Goal: Communication & Community: Answer question/provide support

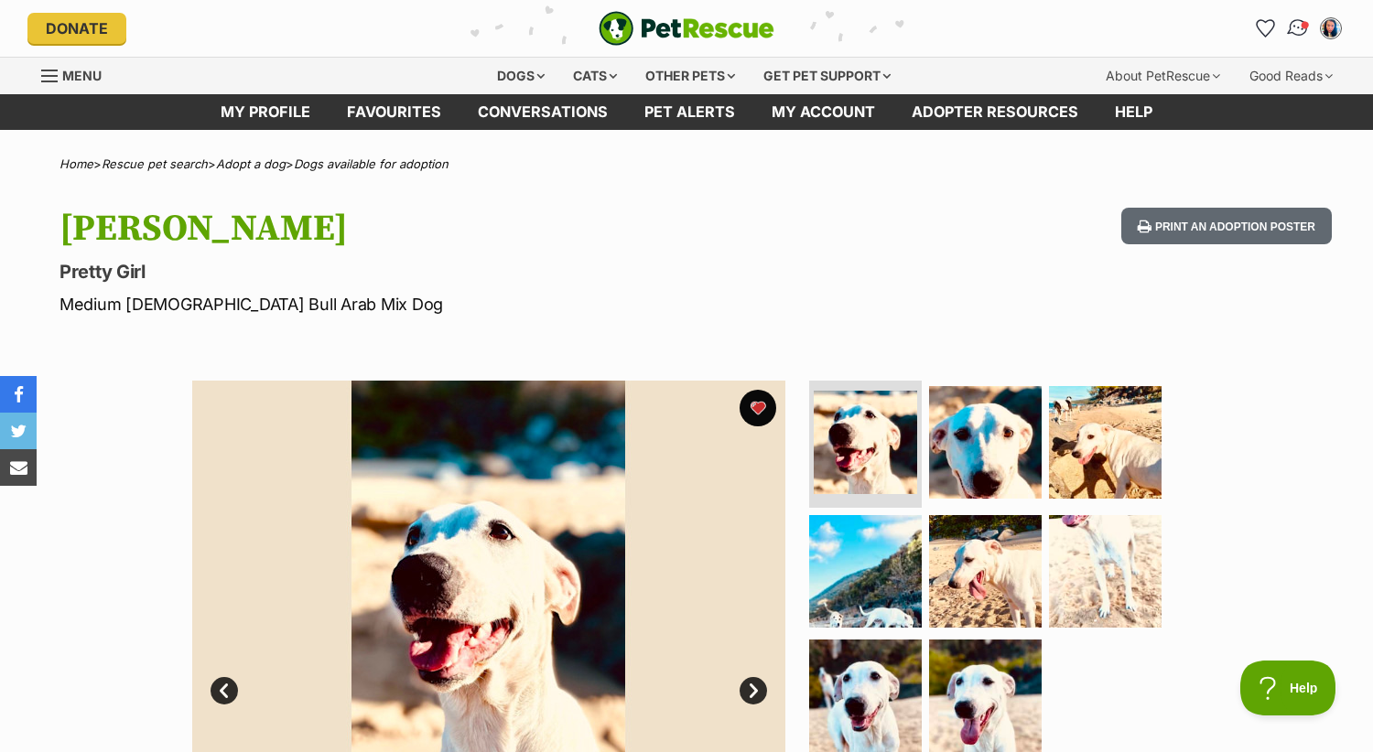
click at [1293, 24] on img "Conversations" at bounding box center [1298, 28] width 25 height 24
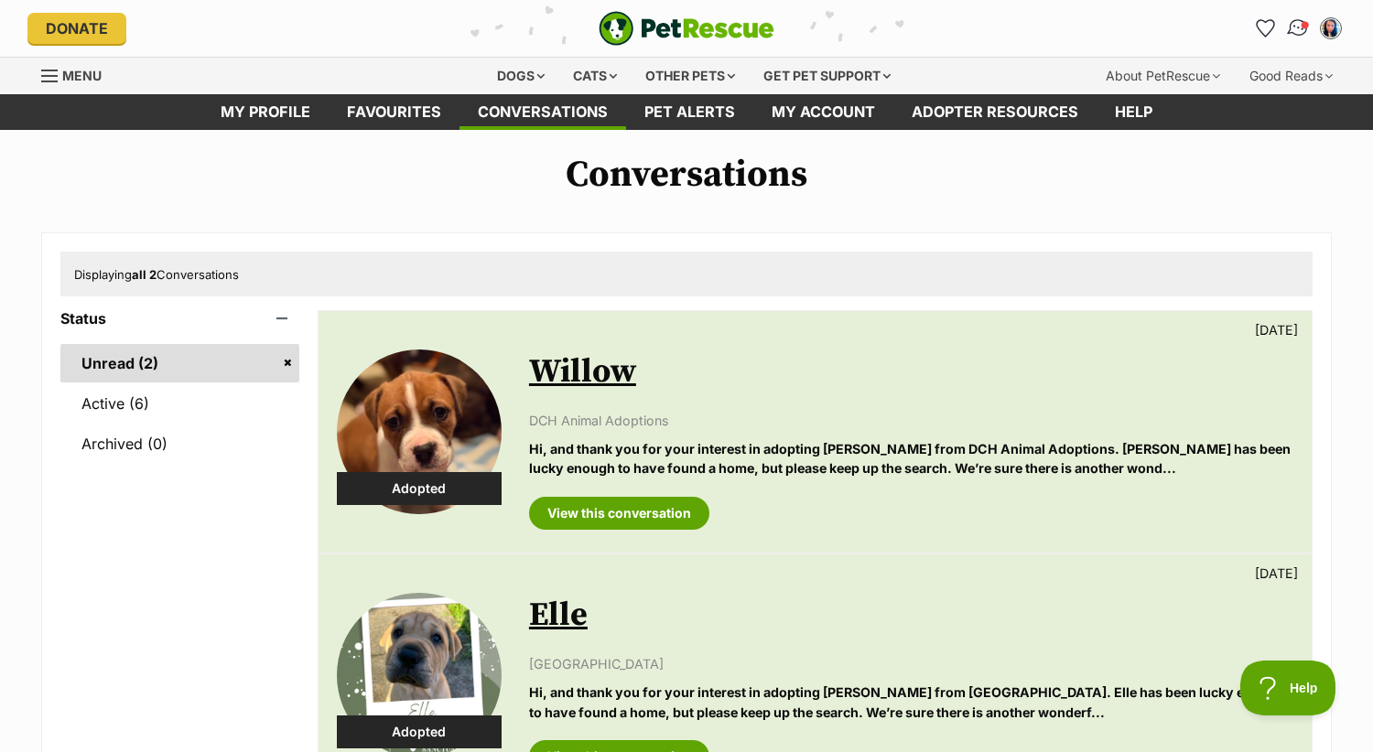
click at [1304, 30] on img "Conversations" at bounding box center [1298, 28] width 25 height 24
click at [131, 392] on link "Active (6)" at bounding box center [179, 403] width 239 height 38
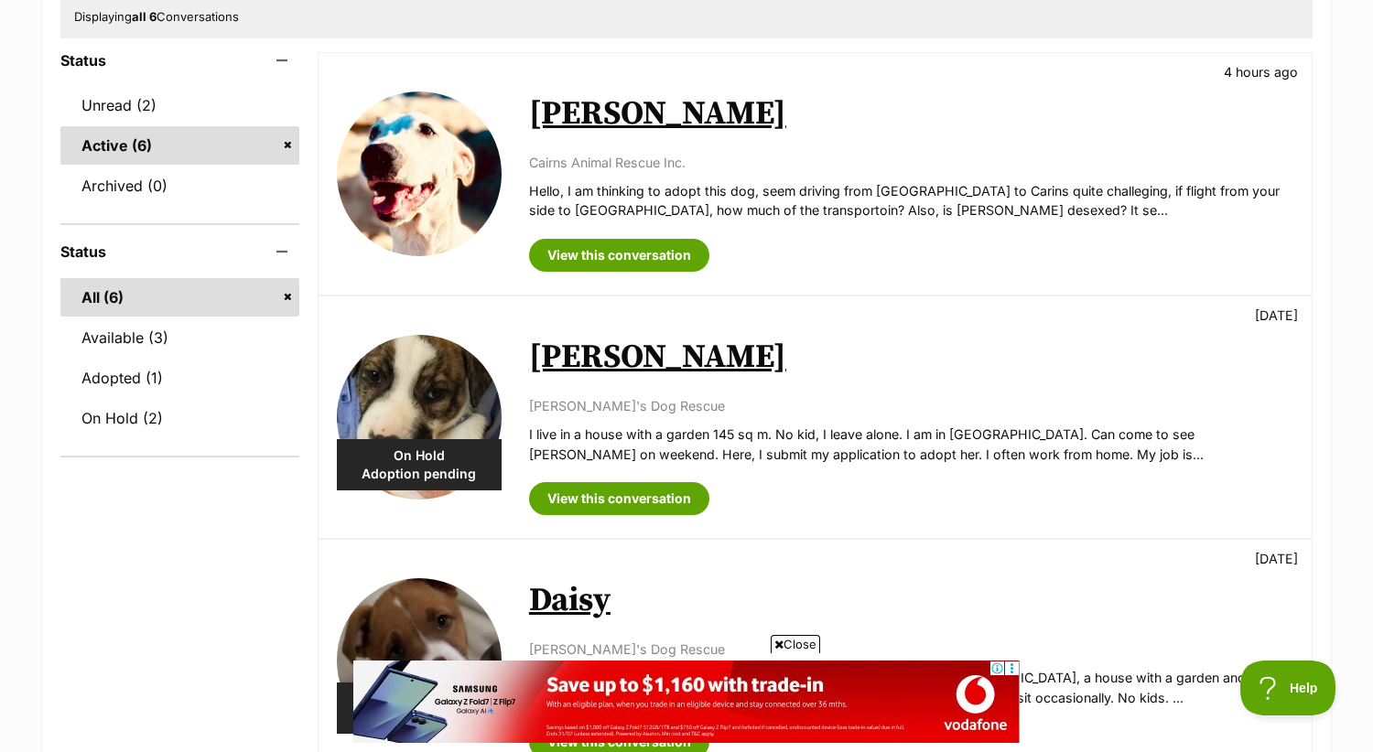
scroll to position [255, 0]
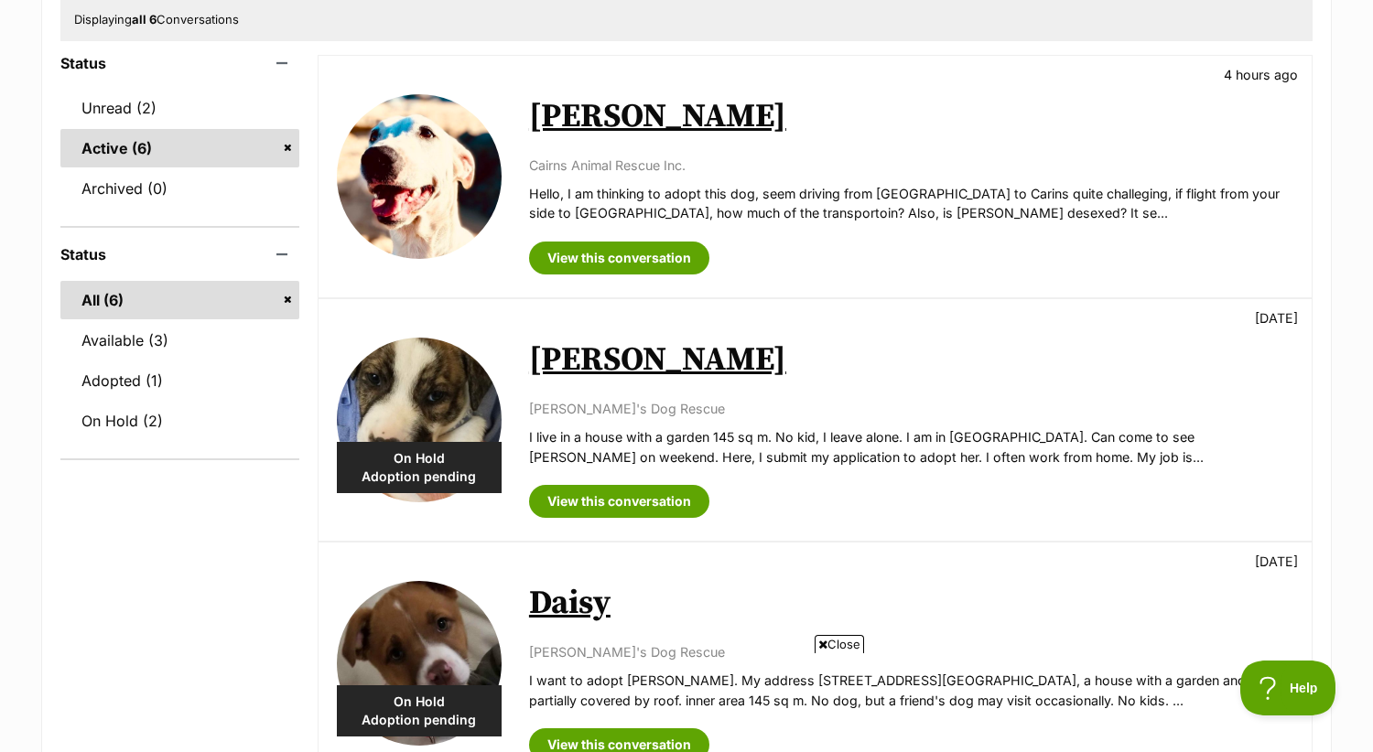
click at [429, 367] on img at bounding box center [419, 420] width 165 height 165
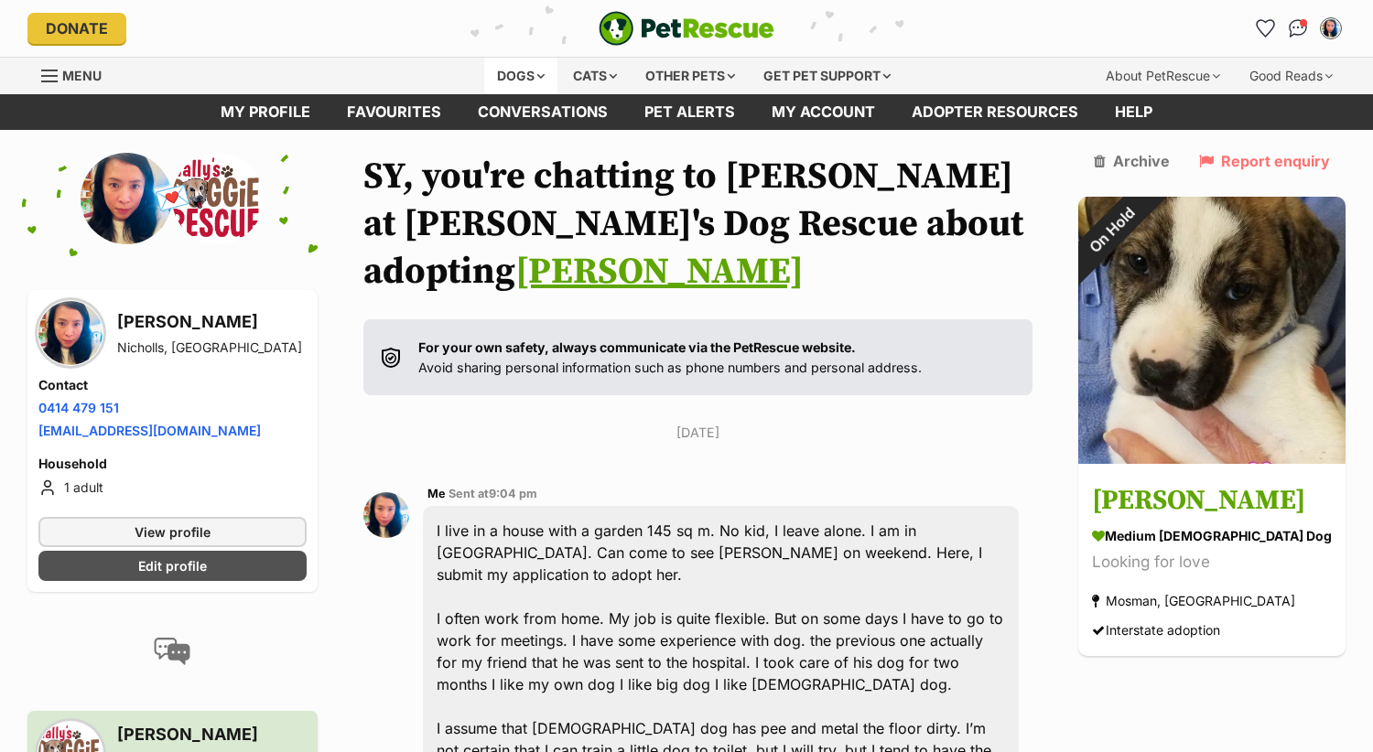
click at [502, 68] on div "Dogs" at bounding box center [520, 76] width 73 height 37
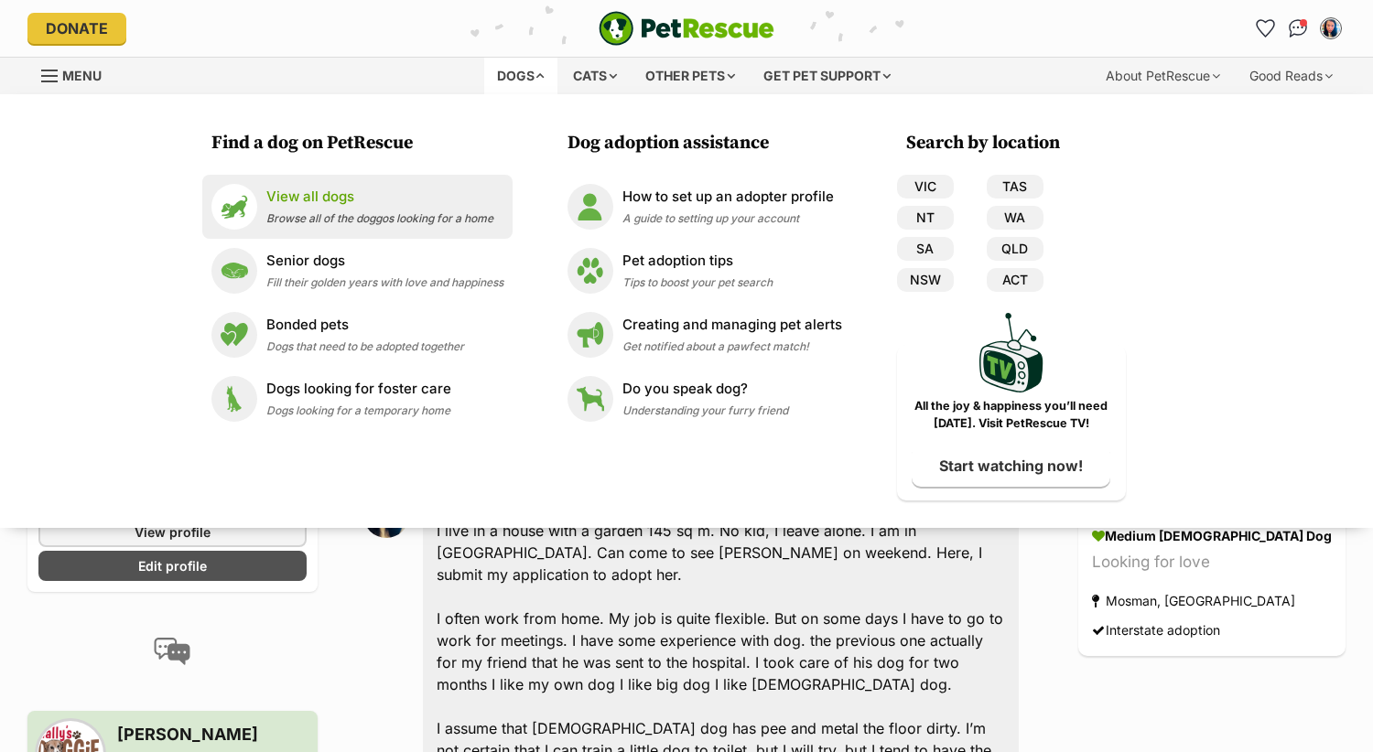
click at [306, 192] on p "View all dogs" at bounding box center [379, 197] width 227 height 21
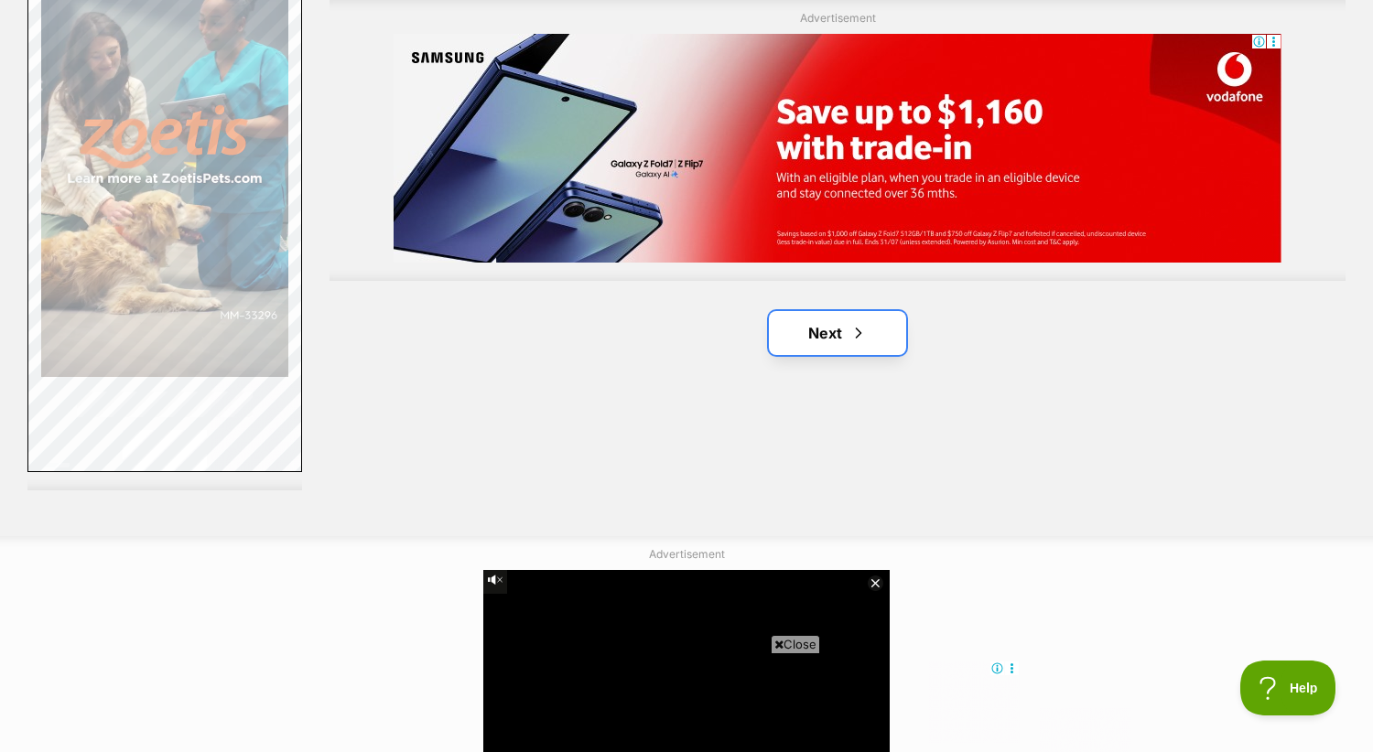
click at [806, 333] on link "Next" at bounding box center [837, 333] width 137 height 44
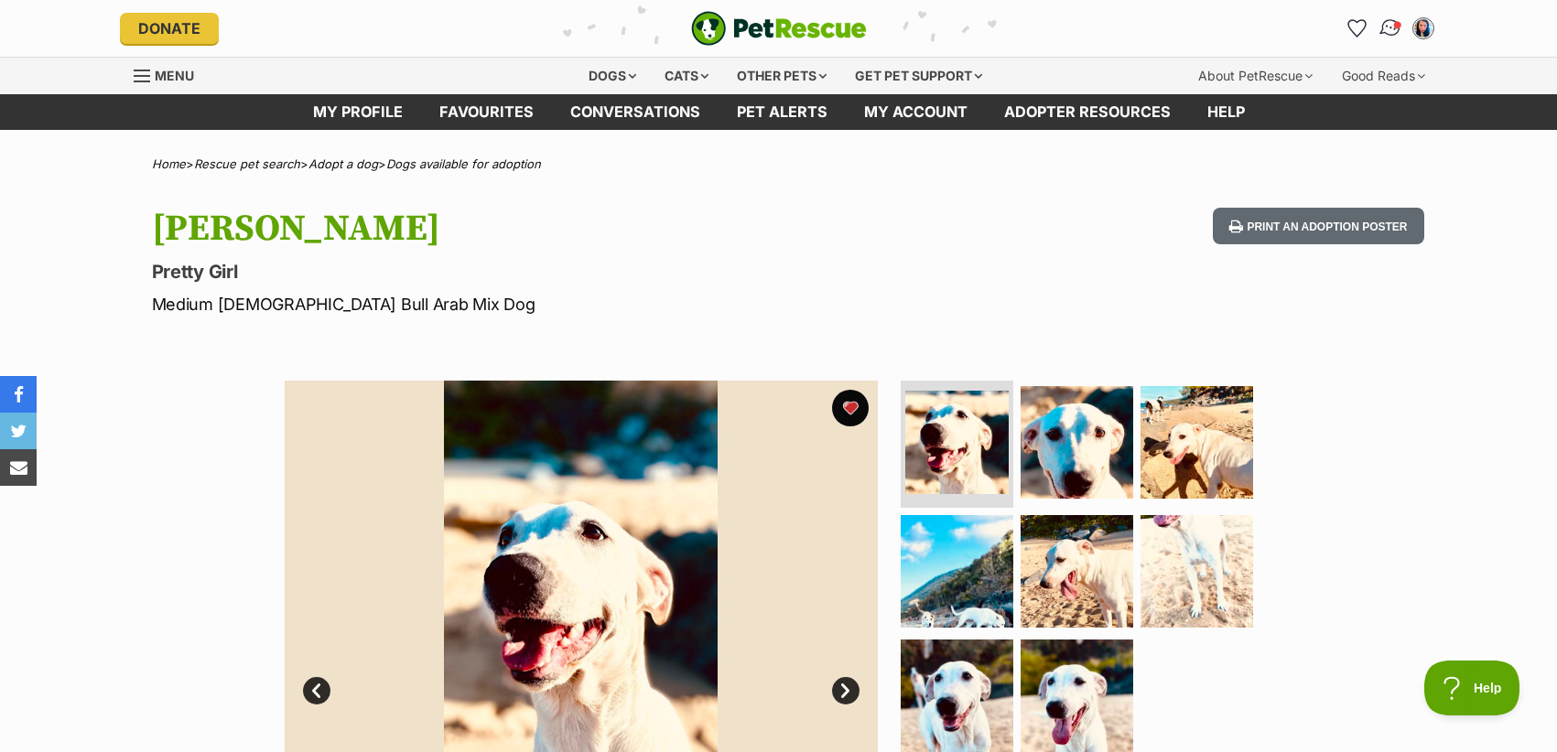
click at [1385, 27] on img "Conversations" at bounding box center [1390, 28] width 25 height 24
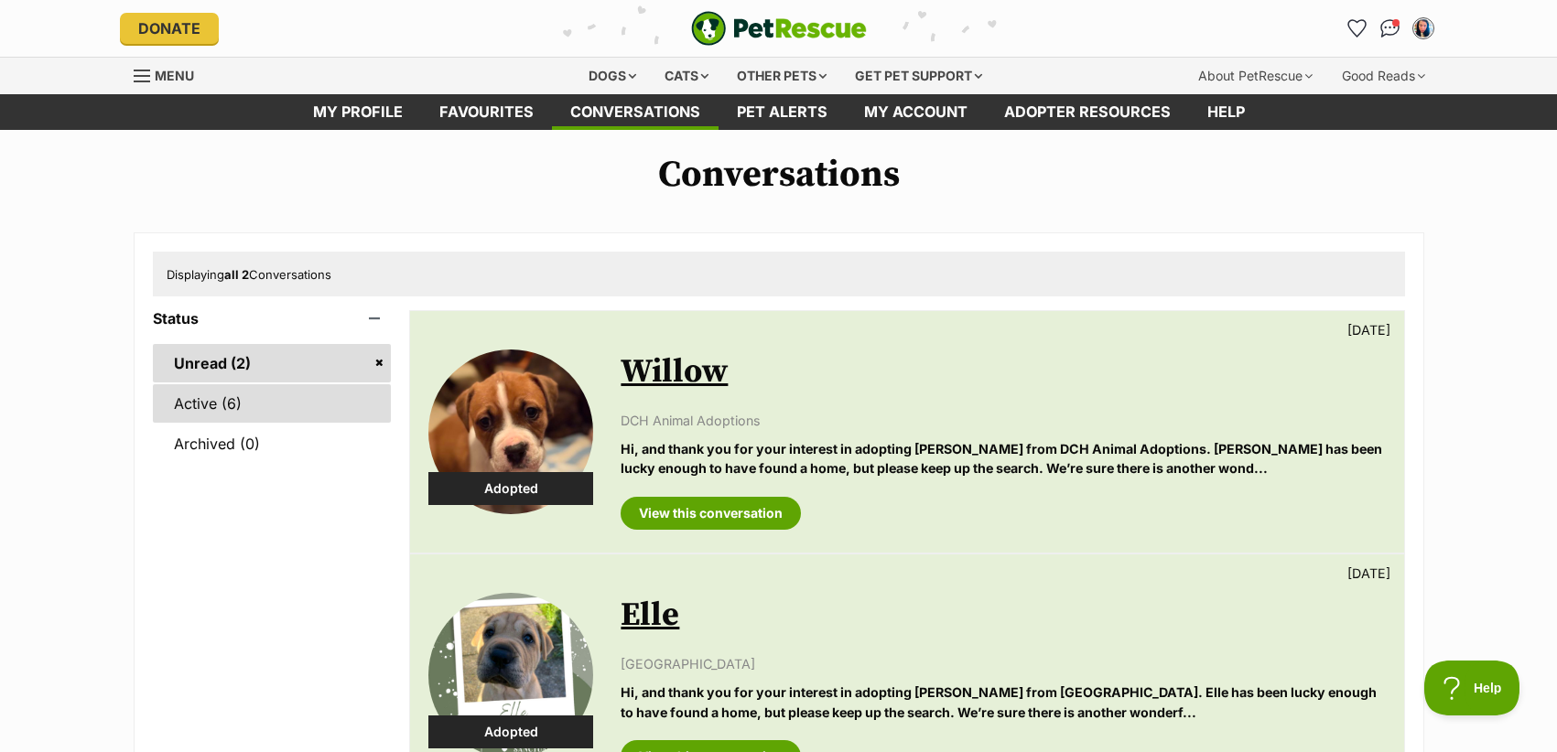
click at [212, 401] on link "Active (6)" at bounding box center [272, 403] width 239 height 38
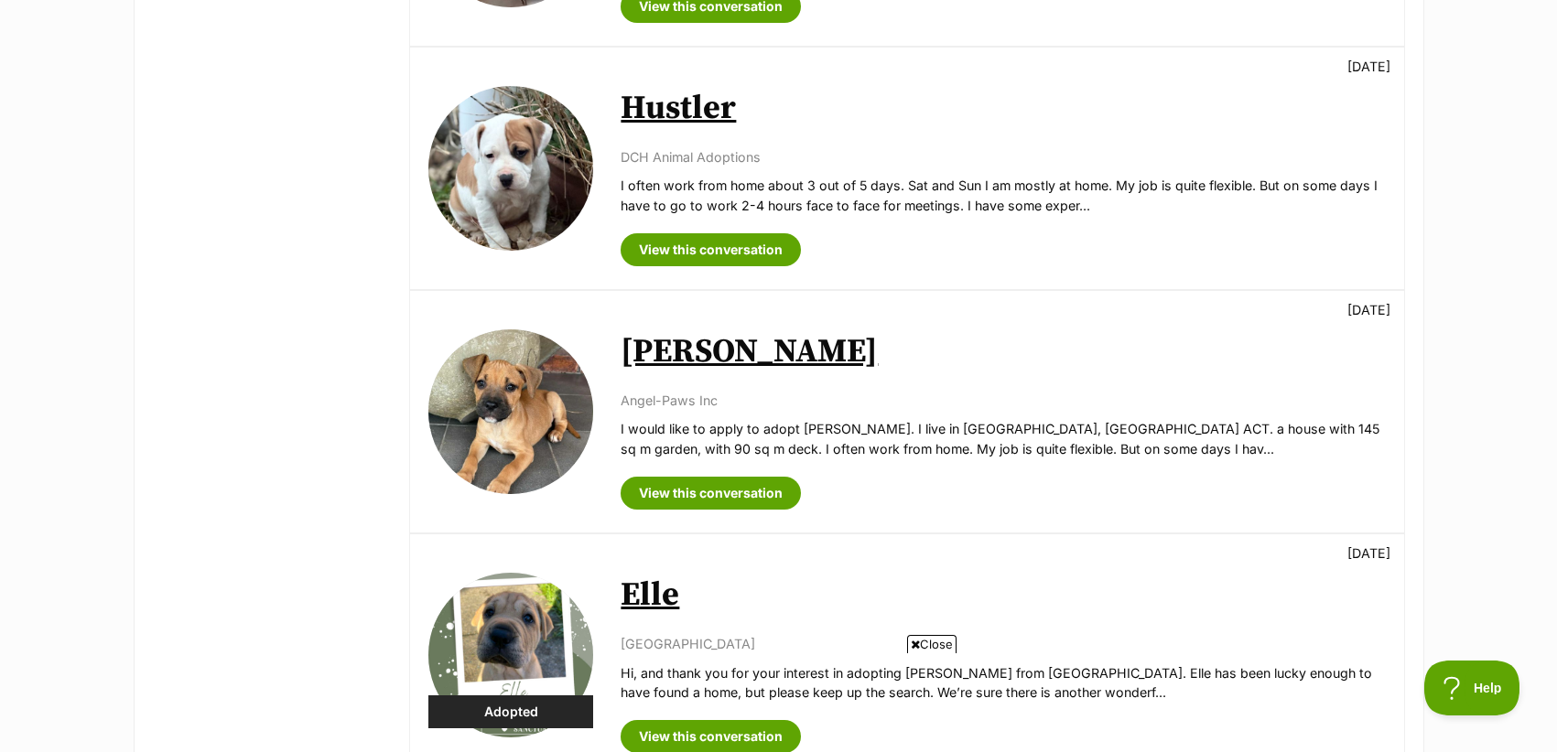
scroll to position [1002, 0]
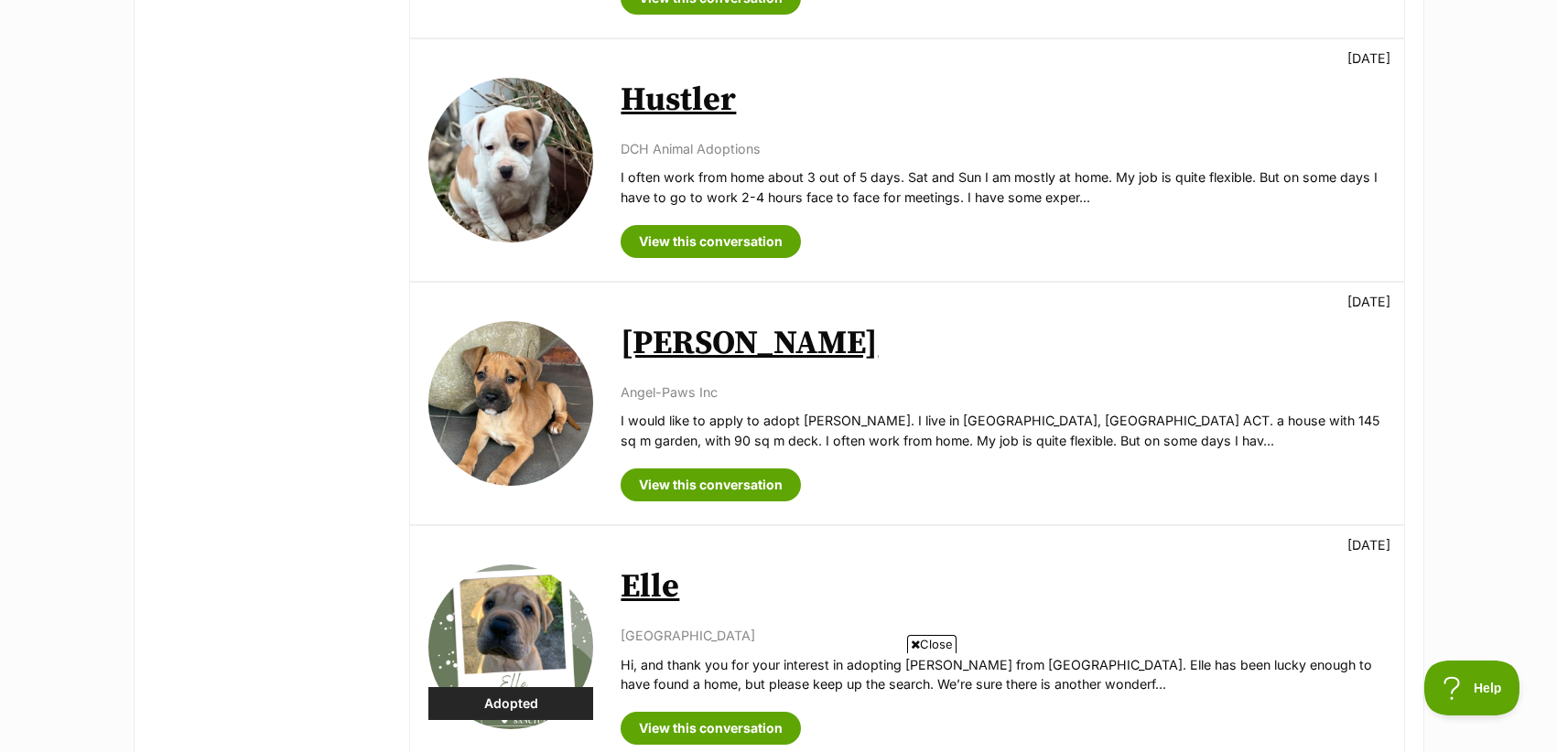
click at [687, 393] on p "Angel-Paws Inc" at bounding box center [1003, 392] width 764 height 19
click at [1348, 304] on p "[DATE]" at bounding box center [1369, 301] width 43 height 19
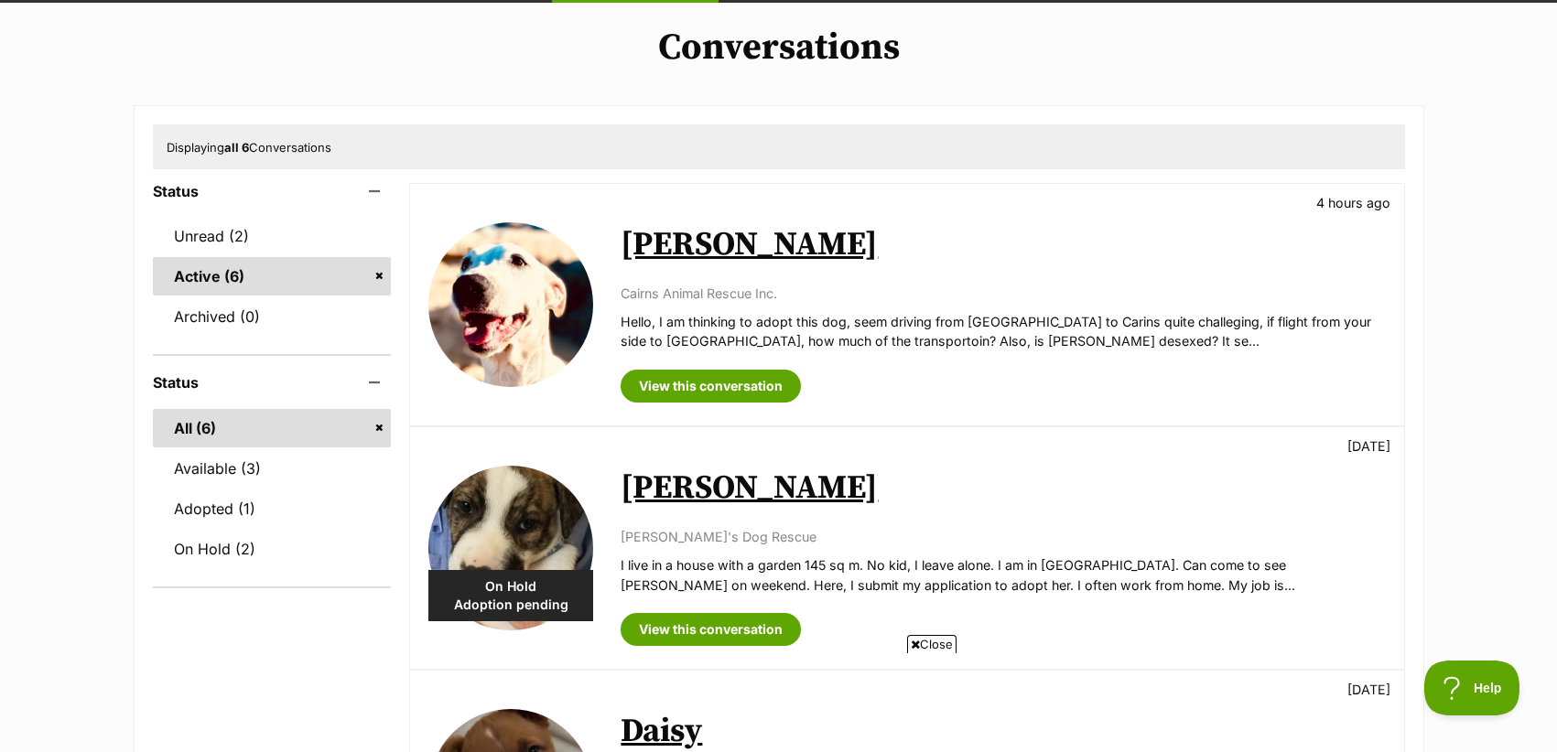
scroll to position [125, 0]
